Goal: Task Accomplishment & Management: Manage account settings

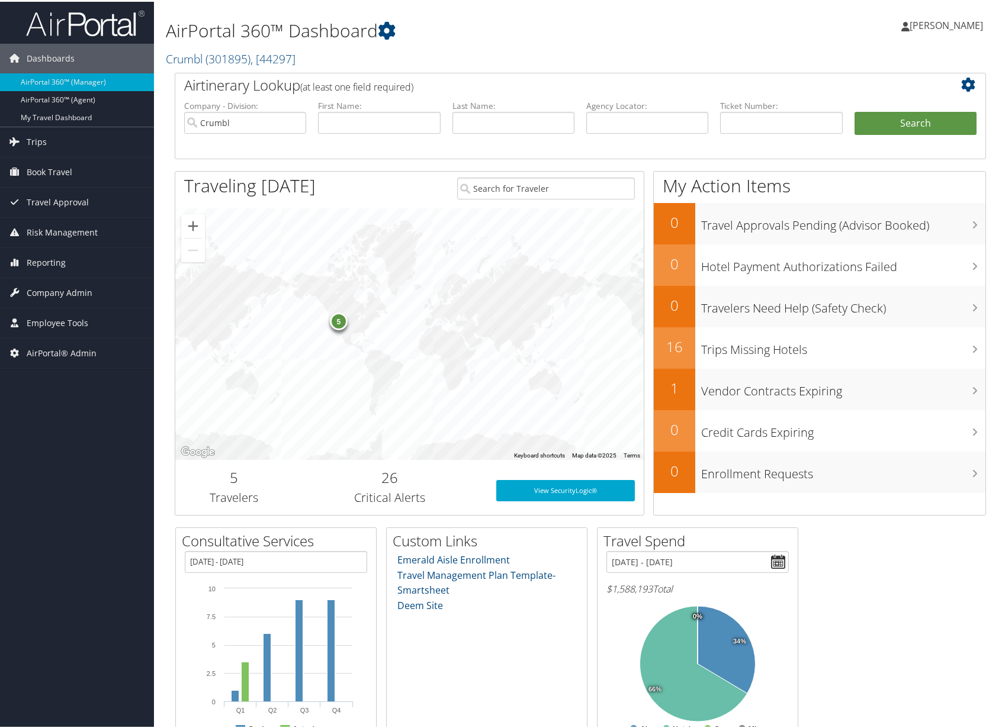
click at [283, 67] on div "AirPortal 360™ Dashboard Crumbl ( 301895 ) , [ 44297 ] Crumbl Goosehead Insuran…" at bounding box center [442, 38] width 553 height 65
click at [283, 60] on span ", [ 44297 ]" at bounding box center [273, 57] width 45 height 16
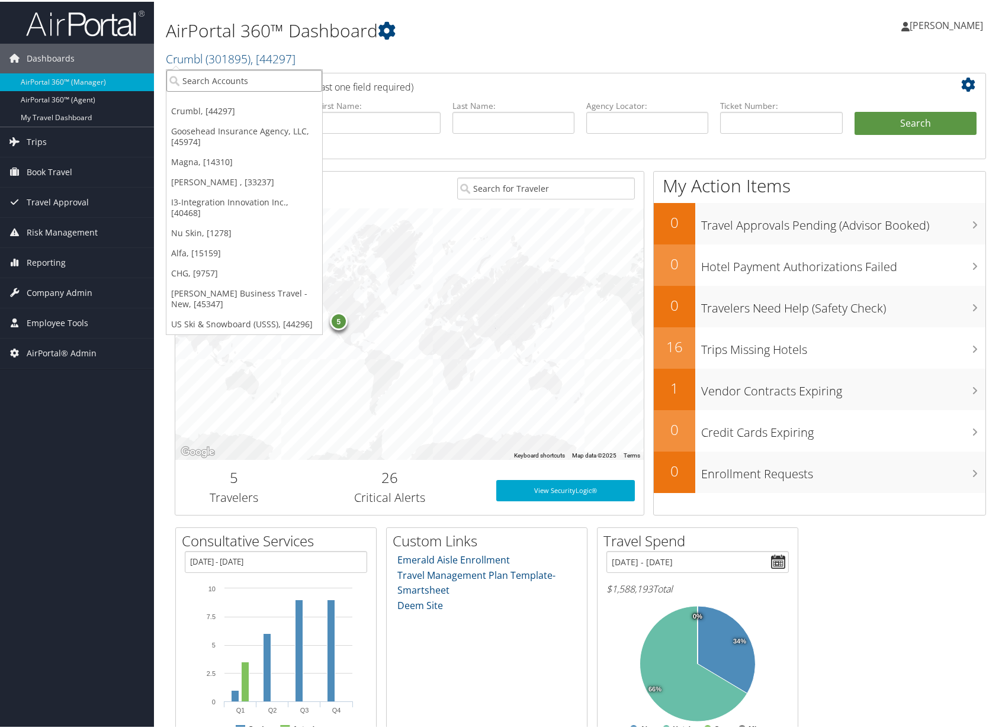
click at [240, 88] on input "search" at bounding box center [244, 79] width 156 height 22
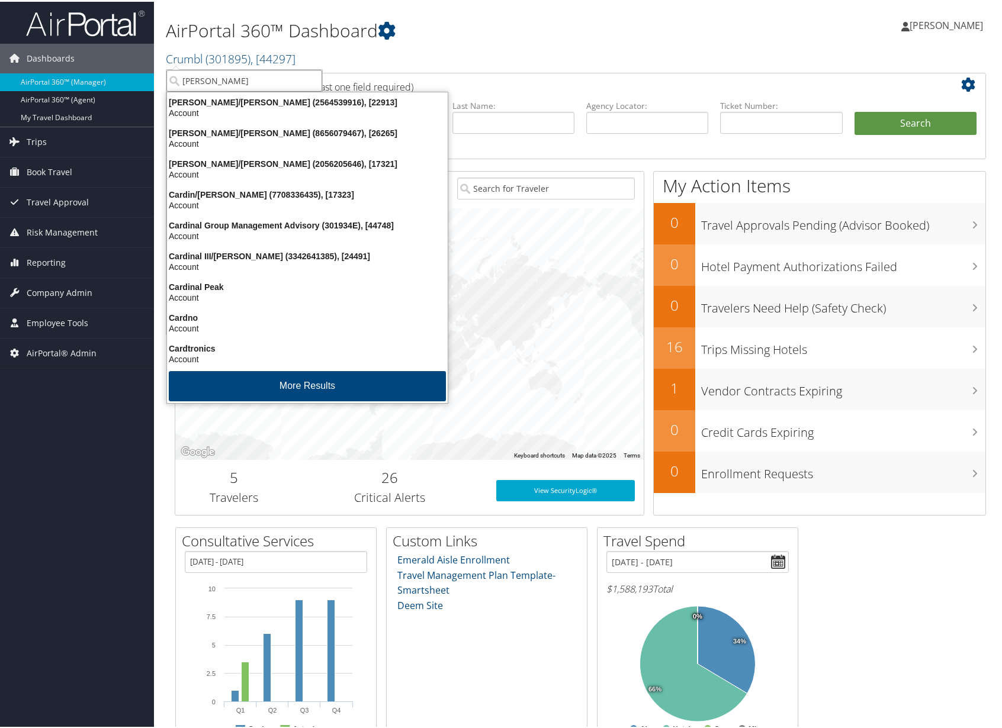
type input "carollo"
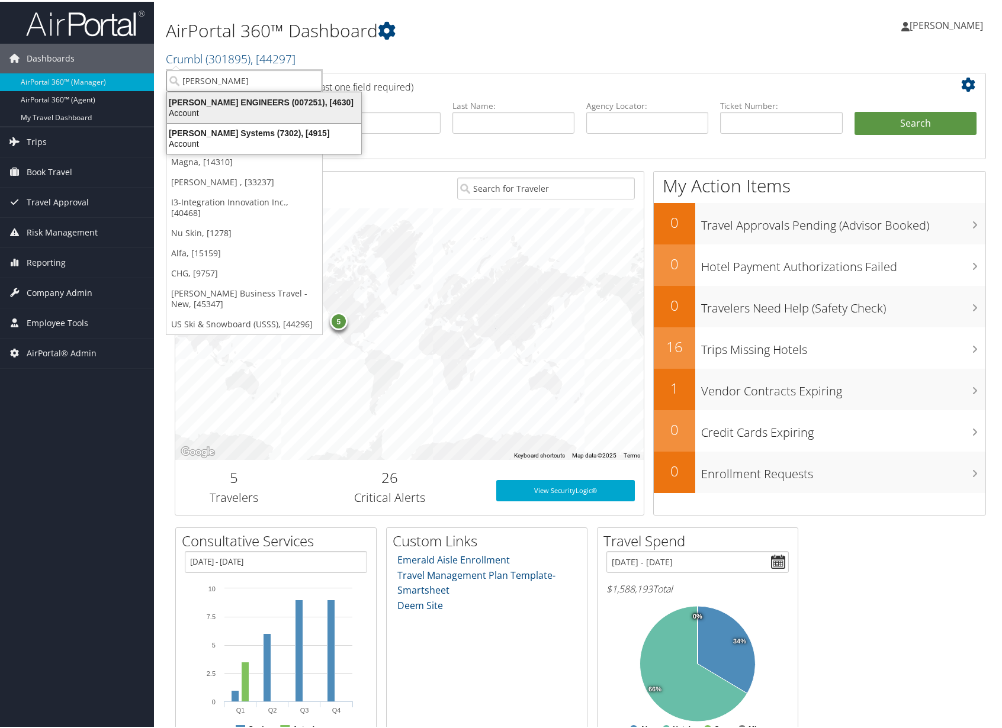
click at [239, 107] on div "Account" at bounding box center [264, 111] width 208 height 11
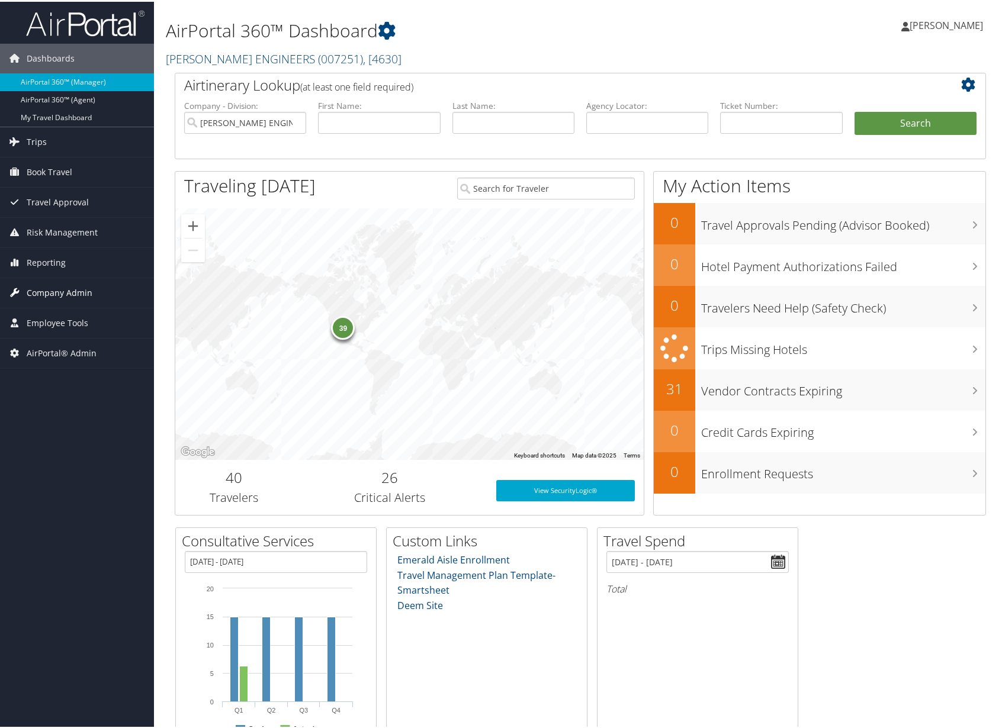
click at [95, 291] on link "Company Admin" at bounding box center [77, 292] width 154 height 30
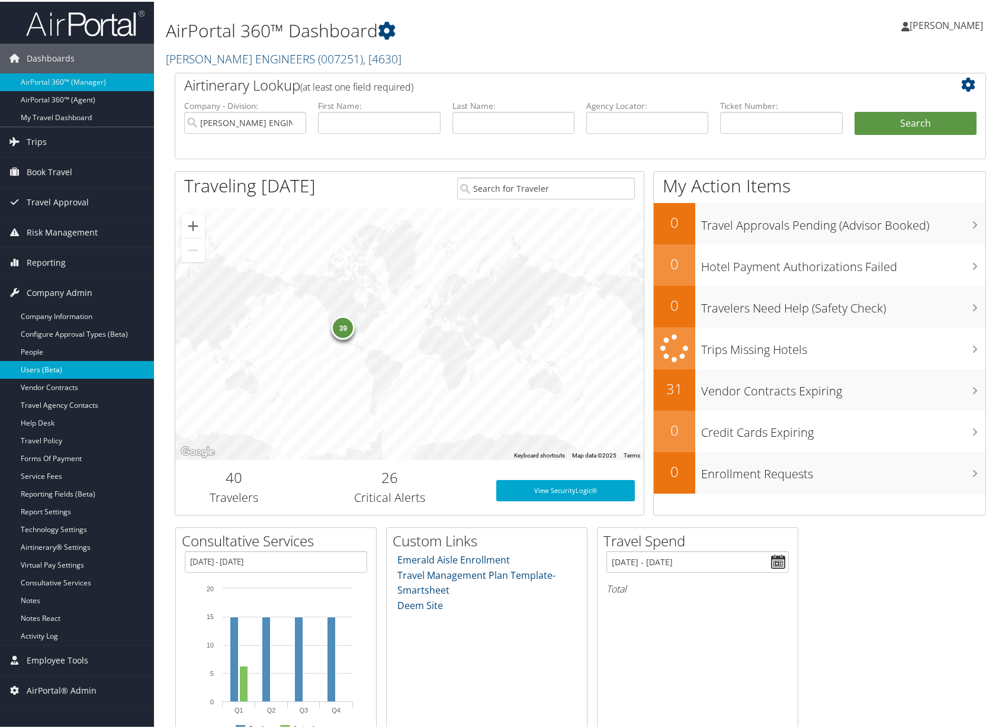
click at [68, 365] on link "Users (Beta)" at bounding box center [77, 368] width 154 height 18
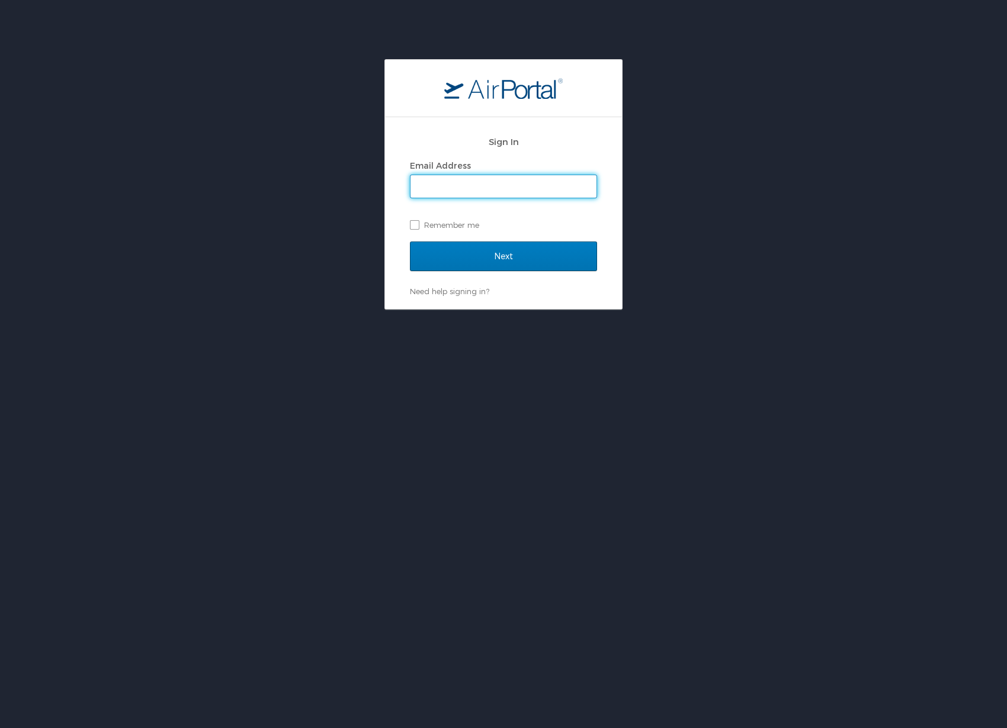
click at [499, 192] on input "Email Address" at bounding box center [503, 186] width 186 height 23
type input "kyle.crowther@cbtravel.com"
click at [474, 274] on div "Next" at bounding box center [503, 264] width 187 height 44
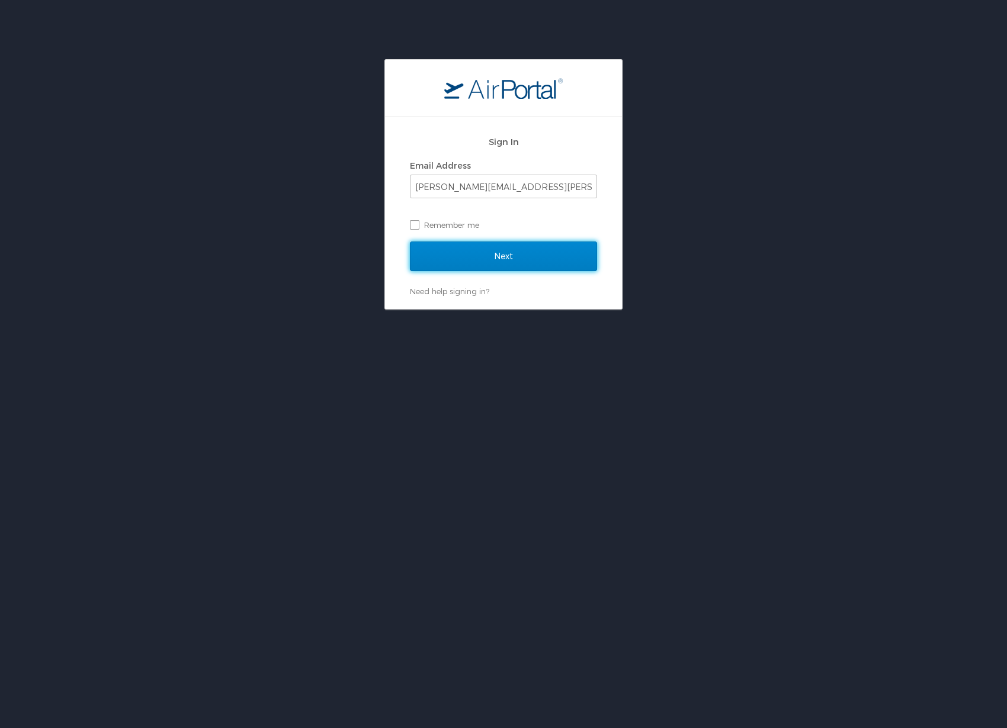
click at [479, 264] on input "Next" at bounding box center [503, 257] width 187 height 30
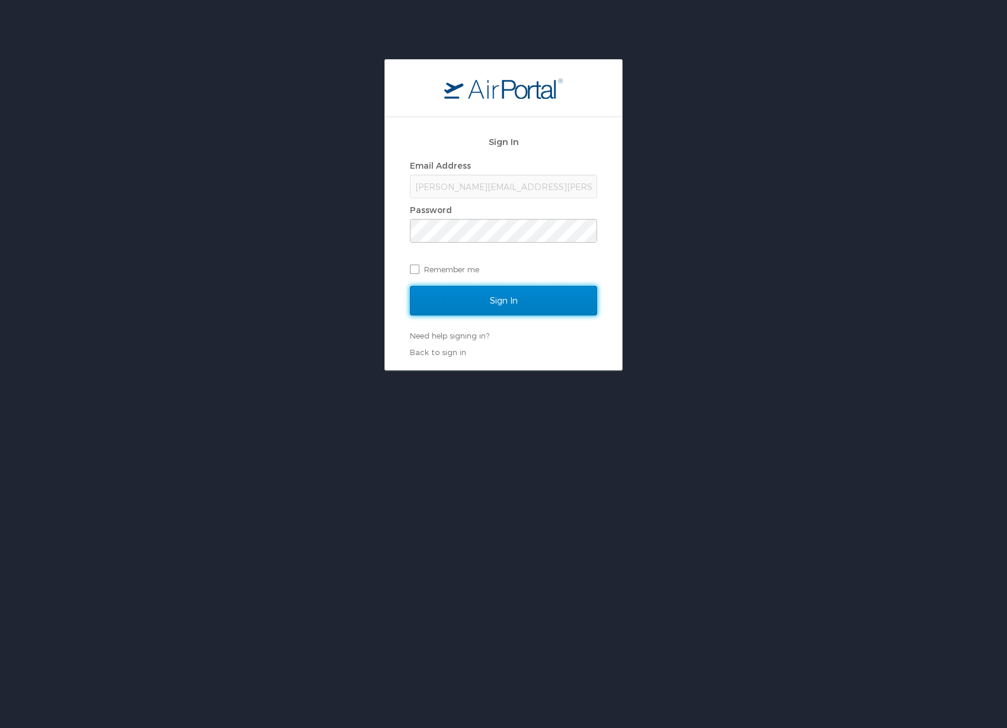
click at [479, 314] on input "Sign In" at bounding box center [503, 301] width 187 height 30
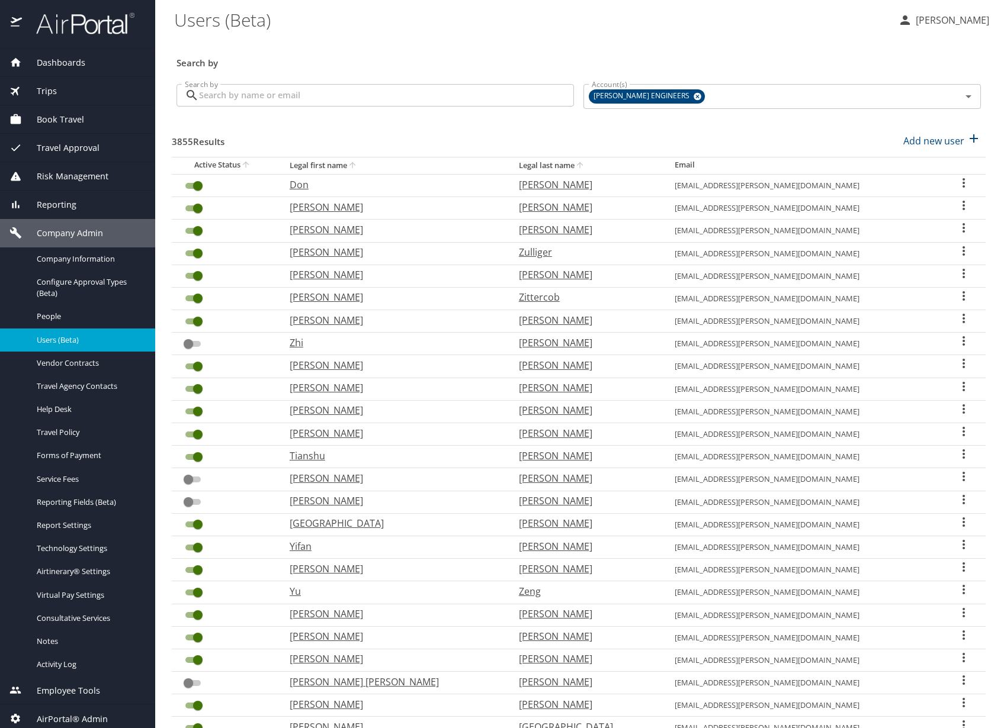
click at [230, 108] on div "Search by Search by" at bounding box center [375, 97] width 407 height 44
click at [237, 101] on input "Search by" at bounding box center [386, 95] width 375 height 23
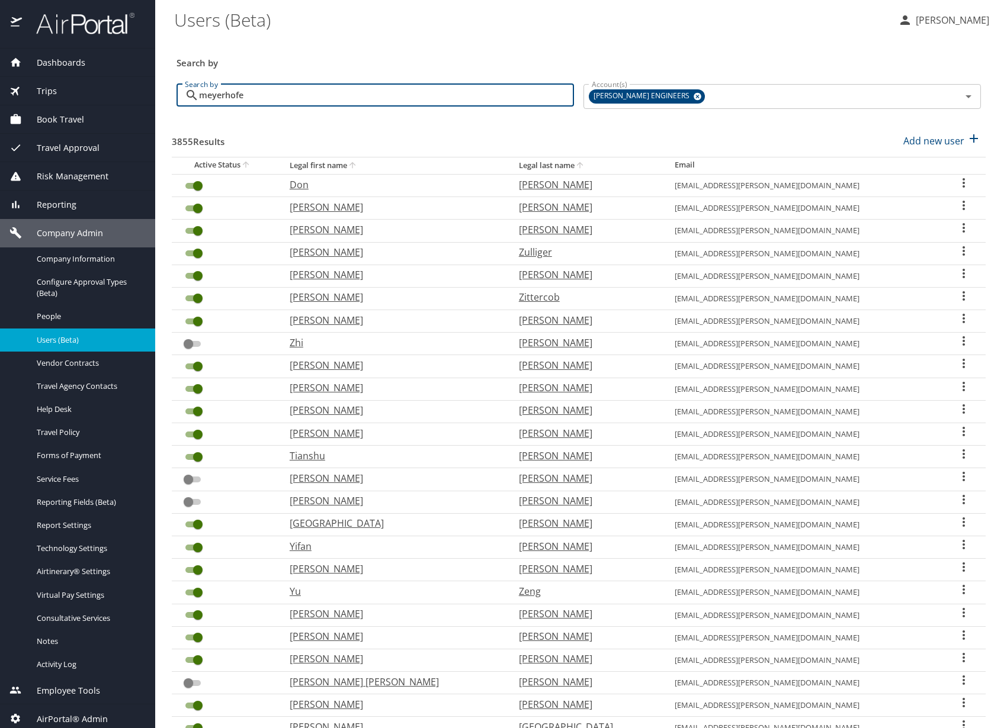
type input "[PERSON_NAME]"
checkbox input "false"
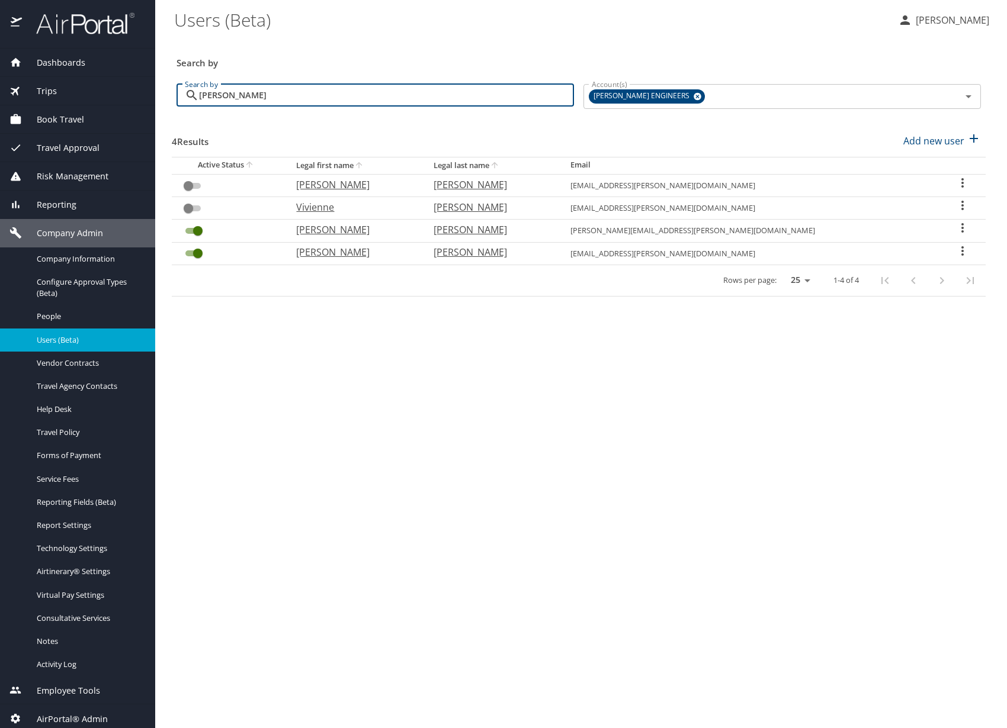
type input "[PERSON_NAME]"
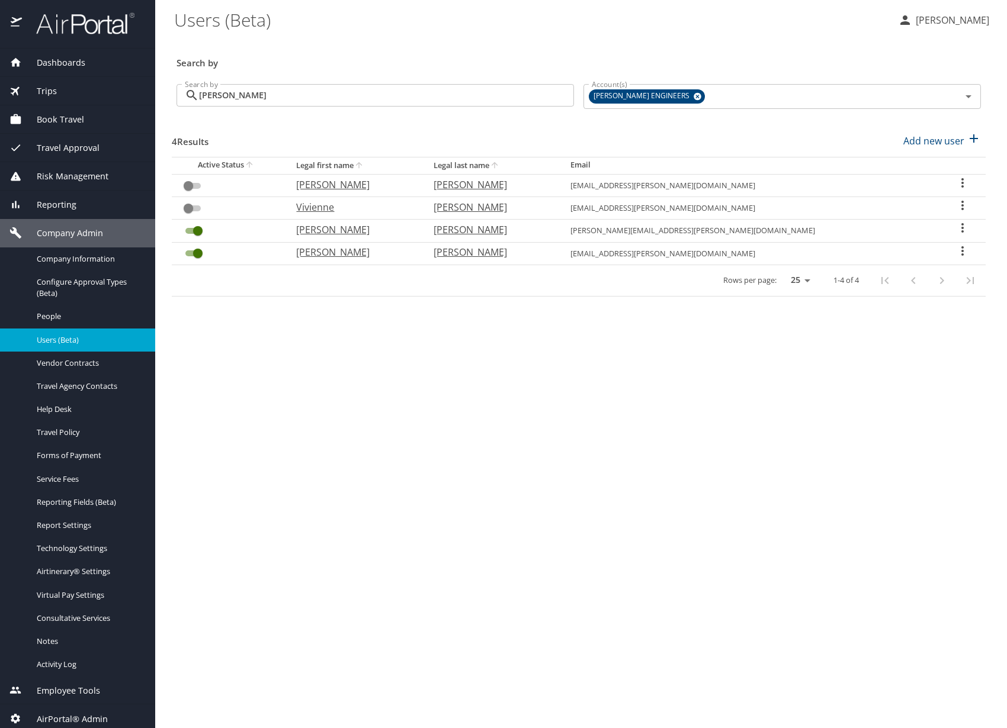
click at [357, 255] on p "[PERSON_NAME]" at bounding box center [352, 252] width 113 height 14
select select "US"
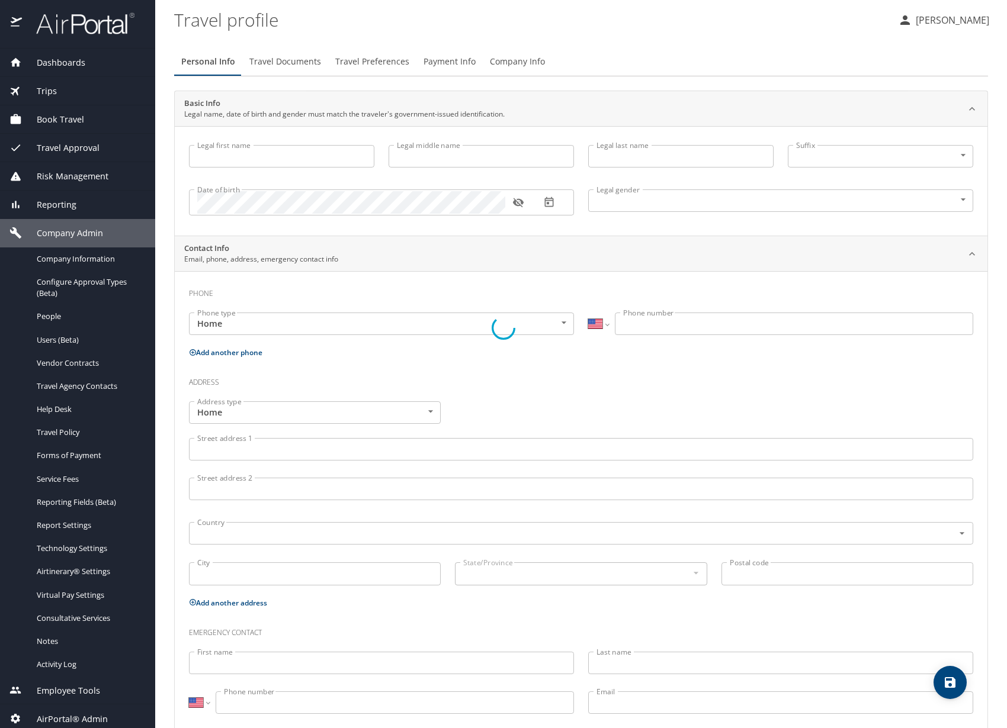
type input "[PERSON_NAME]"
type input "[DEMOGRAPHIC_DATA]"
select select "US"
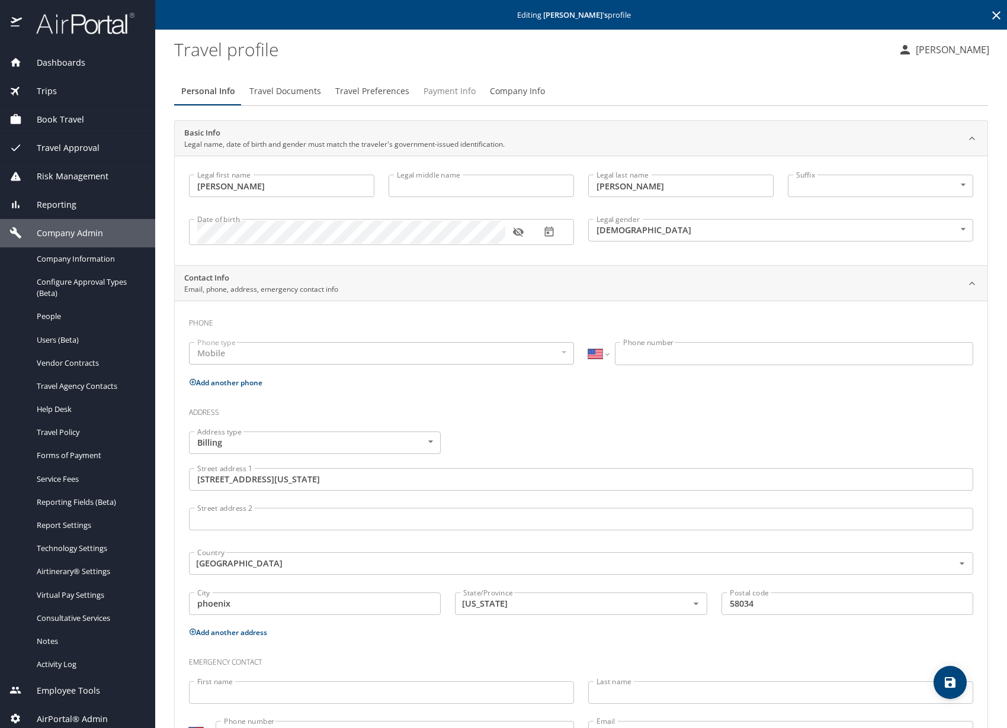
click at [456, 85] on span "Payment Info" at bounding box center [449, 91] width 52 height 15
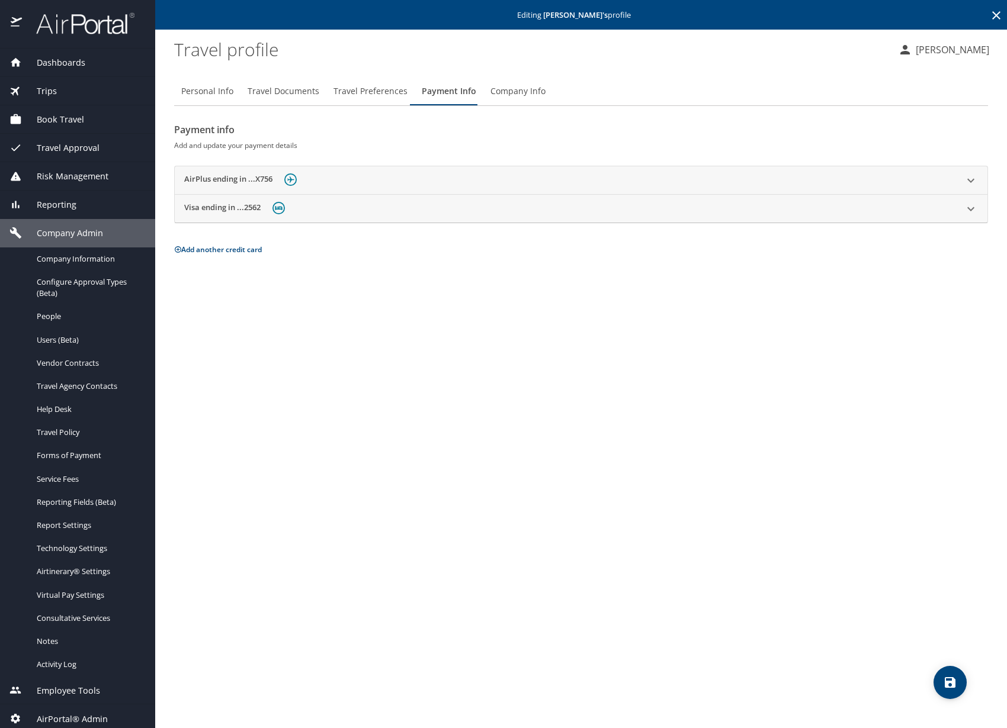
click at [441, 169] on div "AirPlus ending in ...X756" at bounding box center [581, 180] width 813 height 28
